Goal: Transaction & Acquisition: Purchase product/service

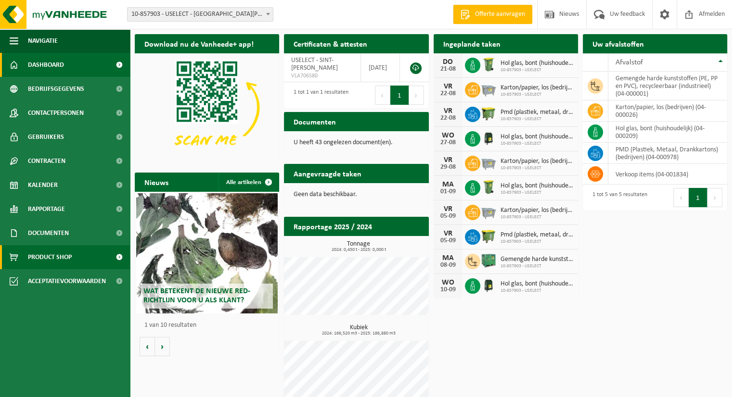
click at [55, 256] on span "Product Shop" at bounding box center [50, 257] width 44 height 24
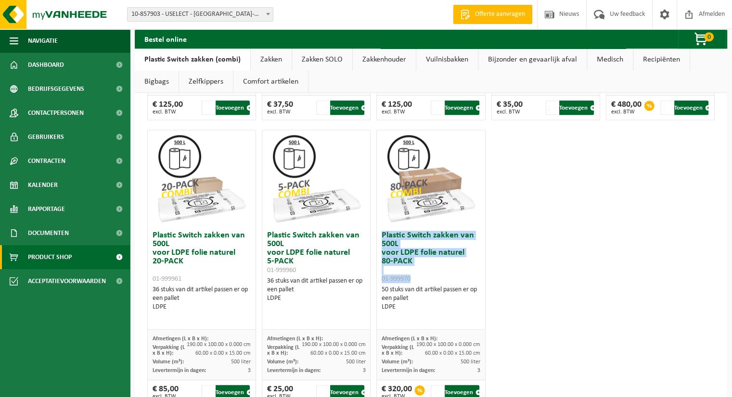
drag, startPoint x: 425, startPoint y: 278, endPoint x: 377, endPoint y: 235, distance: 64.1
click at [377, 235] on div "Plastic Switch zakken van 500L voor LDPE folie naturel 80-PACK 01-999970 50 stu…" at bounding box center [431, 278] width 108 height 103
copy h3 "Plastic Switch zakken van 500L voor LDPE folie naturel 80-PACK 01-999970"
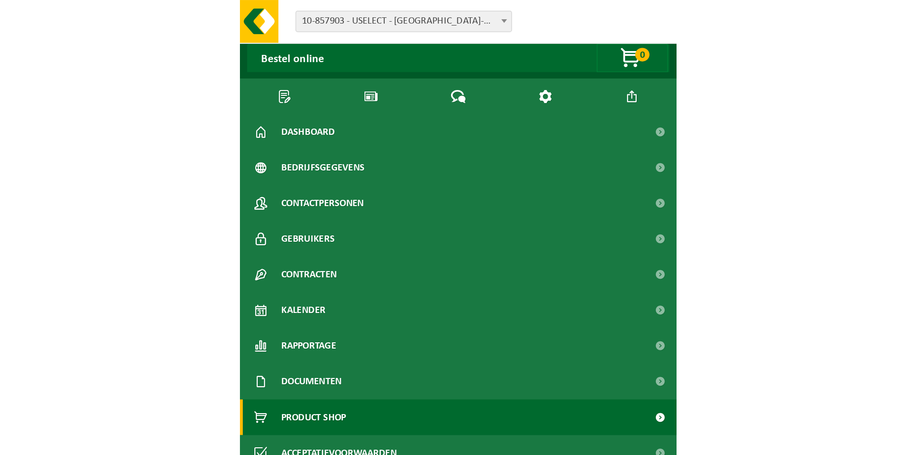
scroll to position [448, 0]
